Goal: Task Accomplishment & Management: Manage account settings

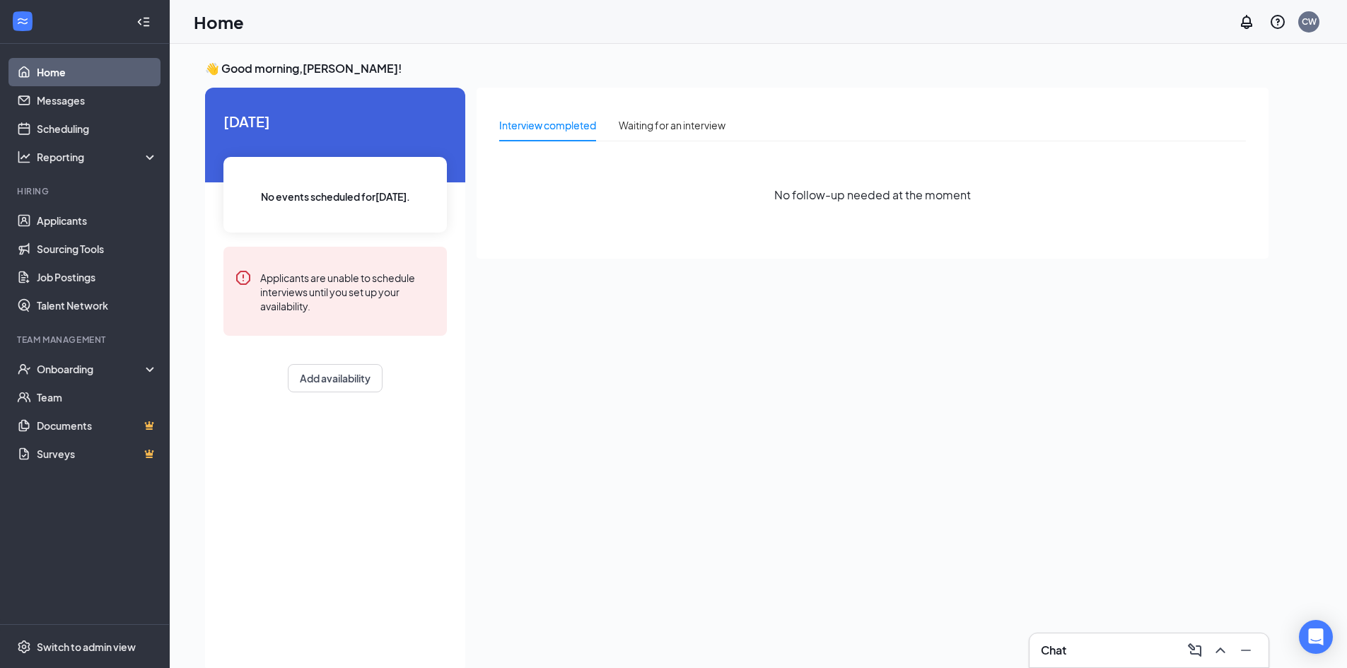
click at [1111, 644] on div "Chat" at bounding box center [1149, 650] width 216 height 23
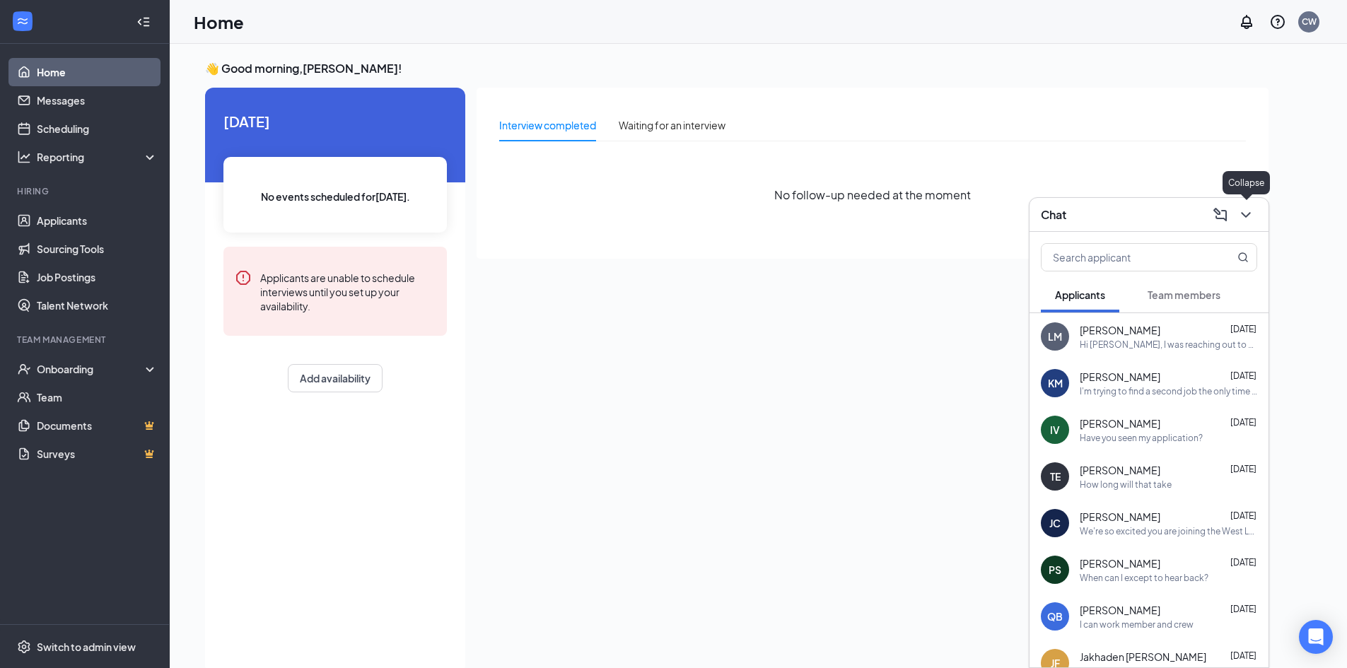
click at [1244, 217] on icon "ChevronDown" at bounding box center [1246, 214] width 17 height 17
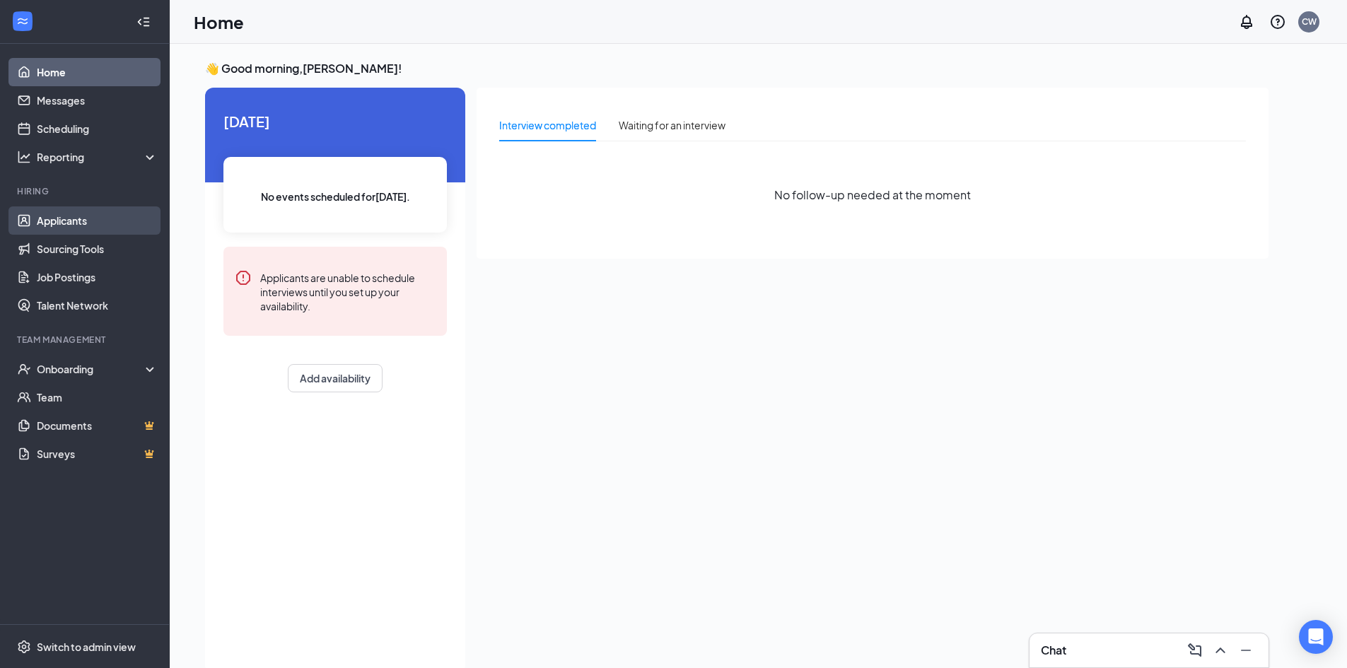
click at [107, 219] on link "Applicants" at bounding box center [97, 220] width 121 height 28
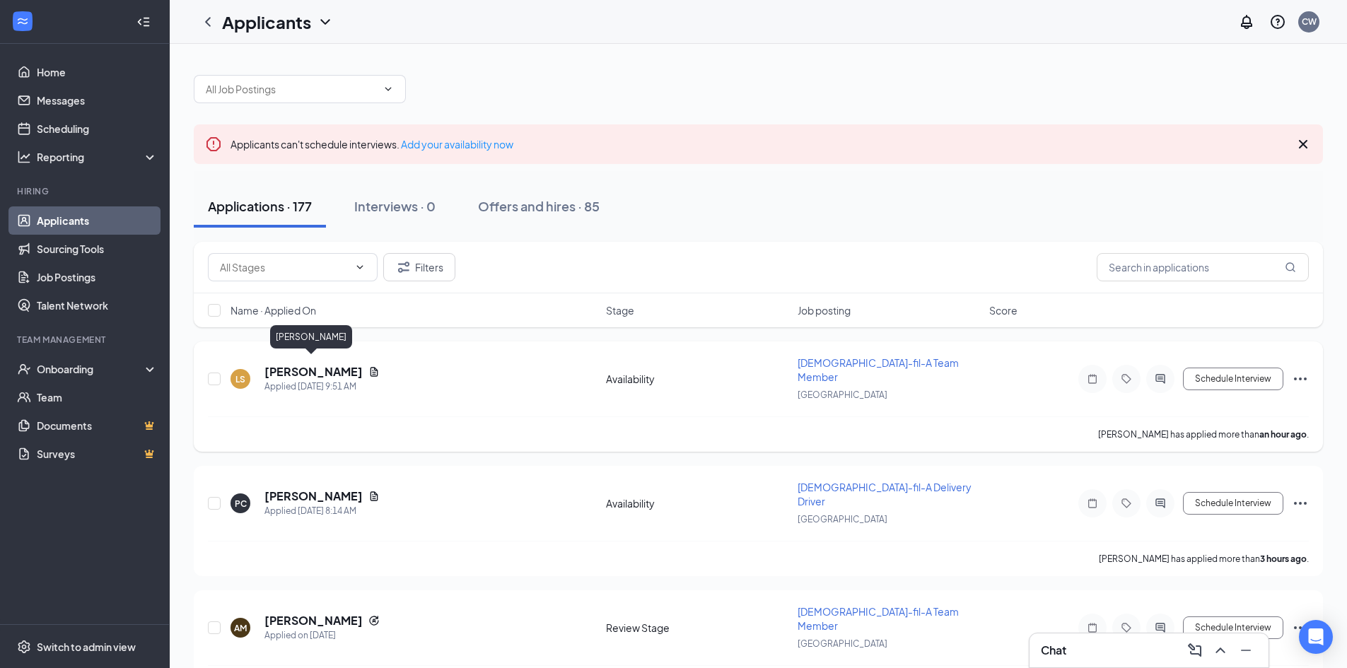
click at [311, 364] on h5 "[PERSON_NAME]" at bounding box center [313, 372] width 98 height 16
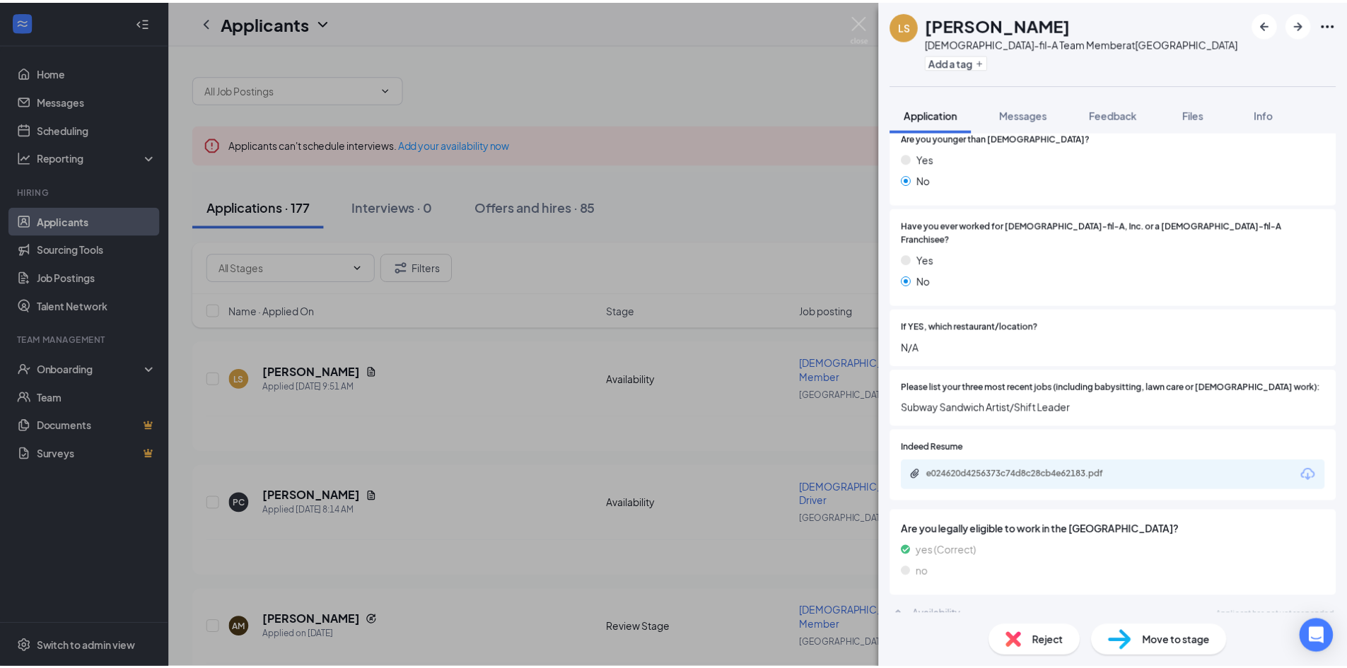
scroll to position [260, 0]
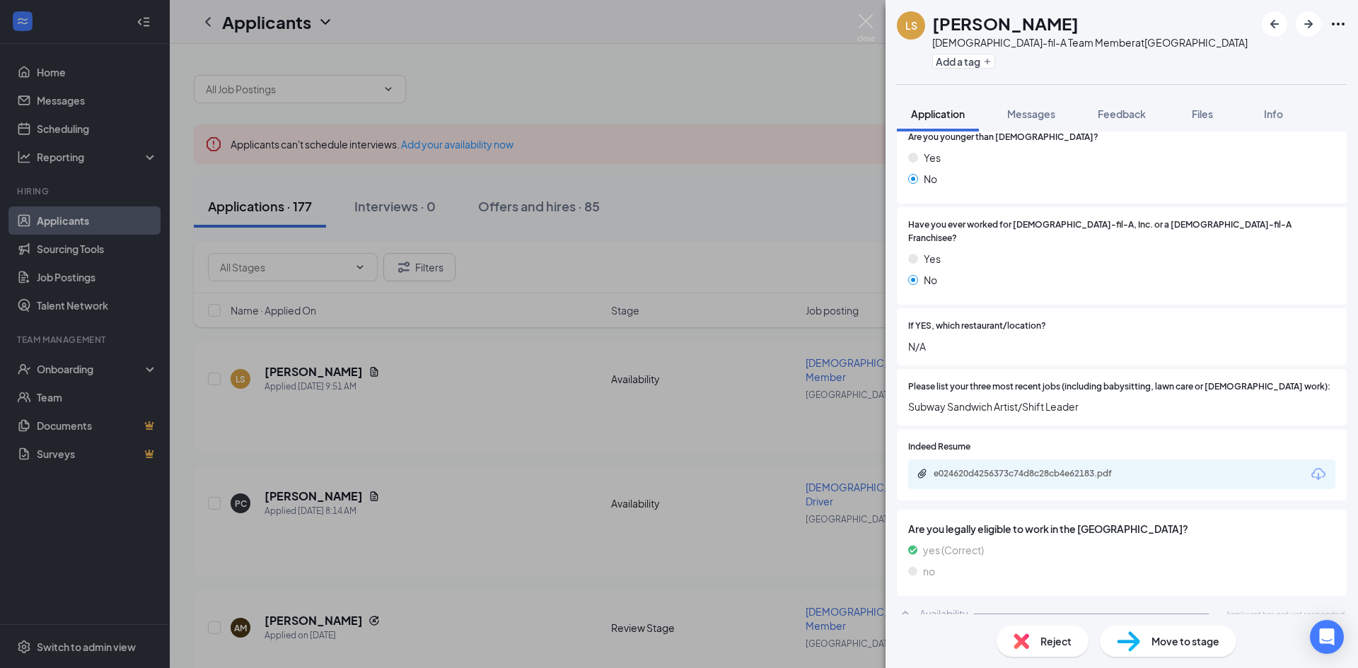
click at [395, 388] on div "LS [PERSON_NAME] [DEMOGRAPHIC_DATA]-fil-A Team Member at [GEOGRAPHIC_DATA] Add …" at bounding box center [679, 334] width 1358 height 668
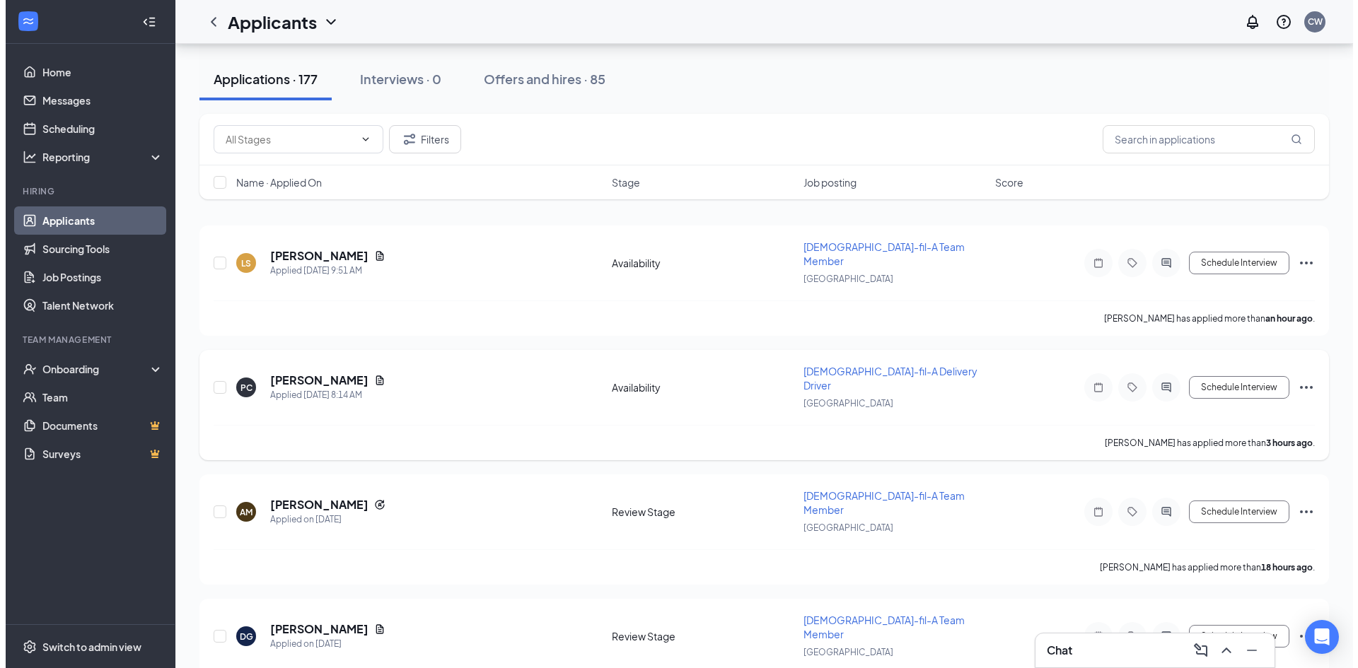
scroll to position [141, 0]
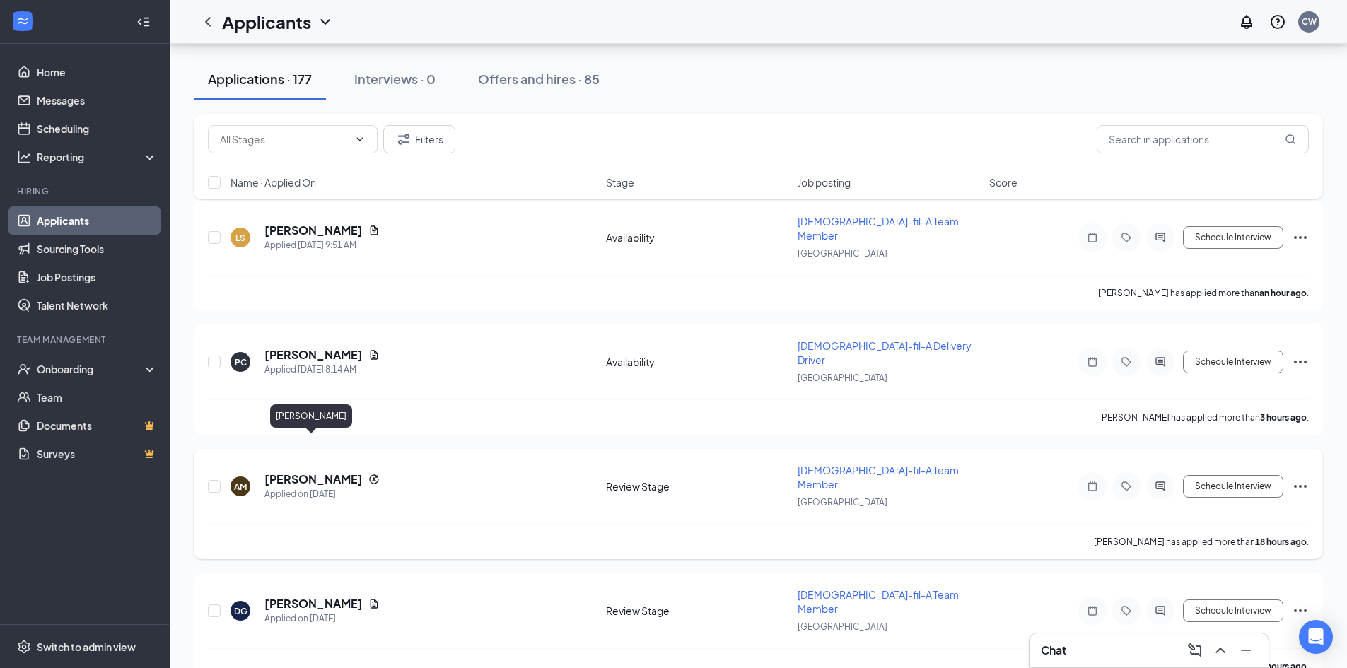
click at [298, 472] on h5 "[PERSON_NAME]" at bounding box center [313, 480] width 98 height 16
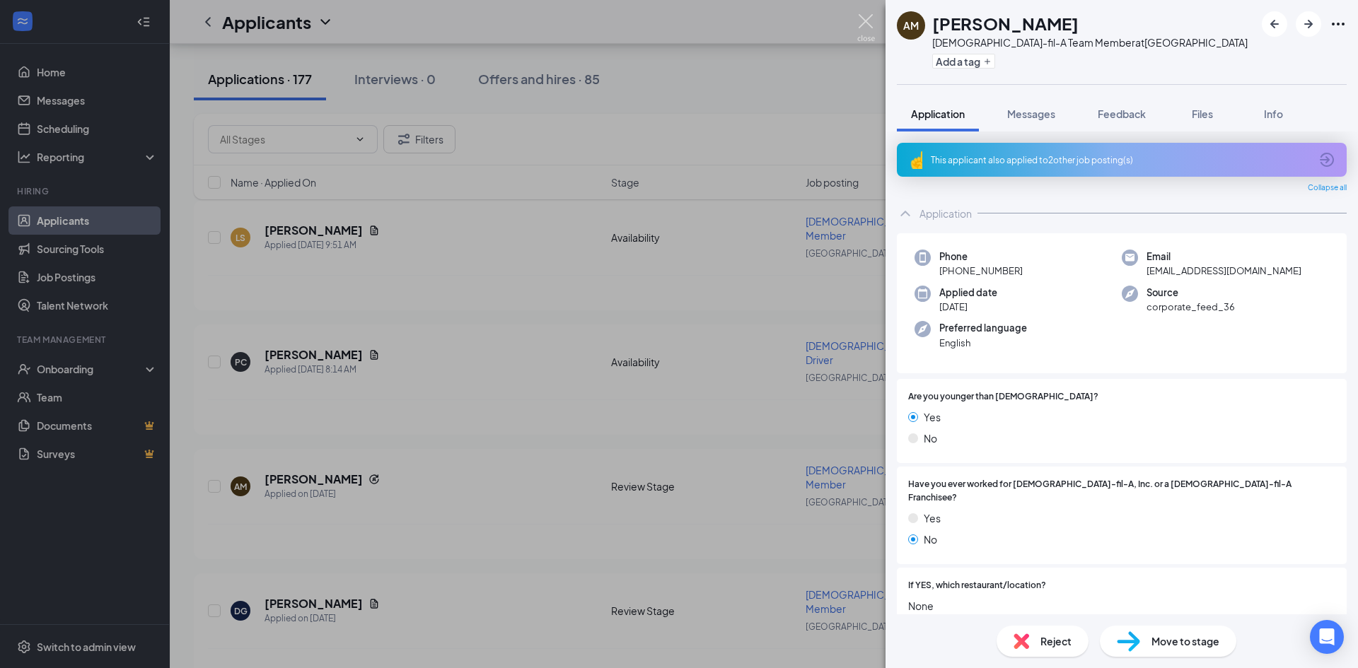
click at [871, 29] on img at bounding box center [866, 28] width 18 height 28
